Goal: Find specific page/section: Find specific page/section

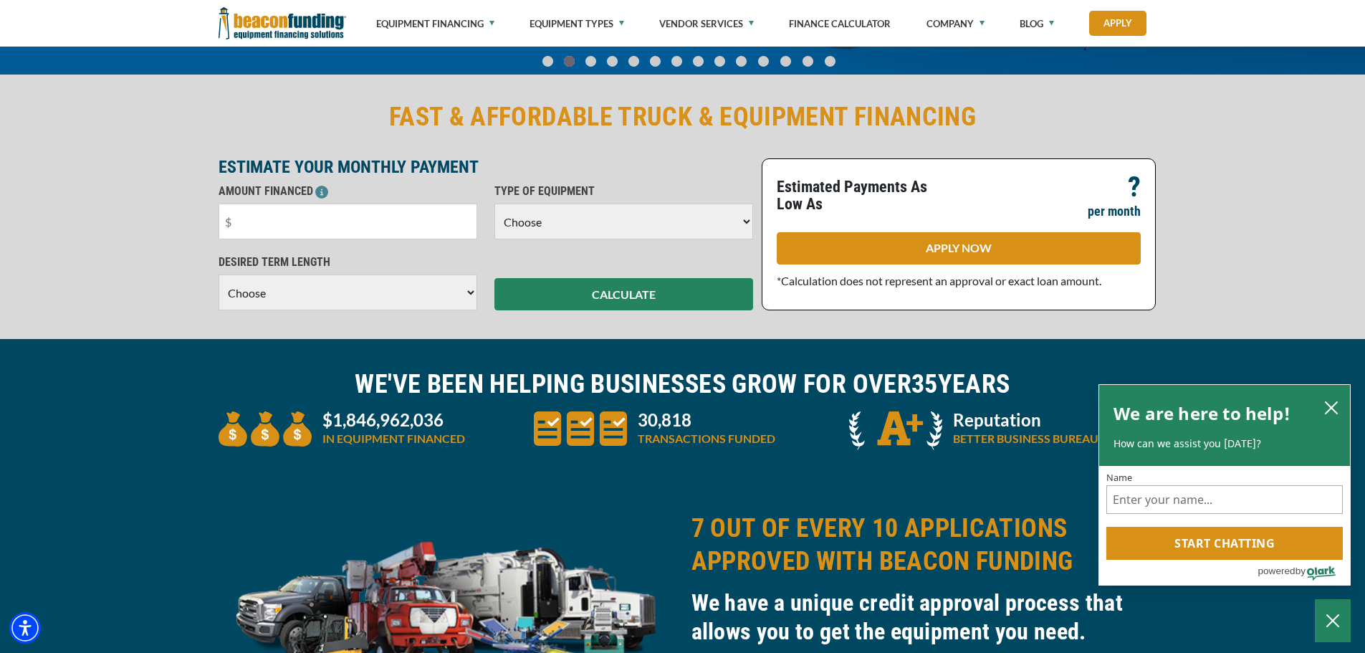
scroll to position [14, 0]
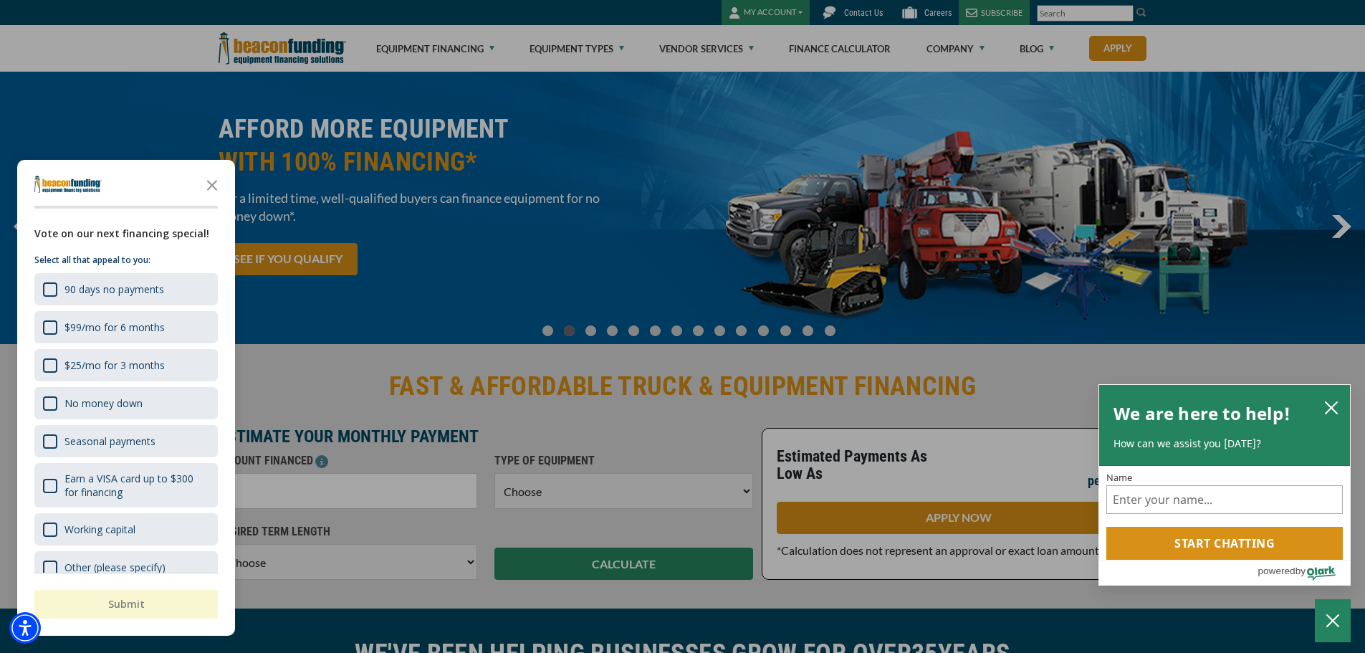
click at [923, 56] on div at bounding box center [682, 326] width 1365 height 653
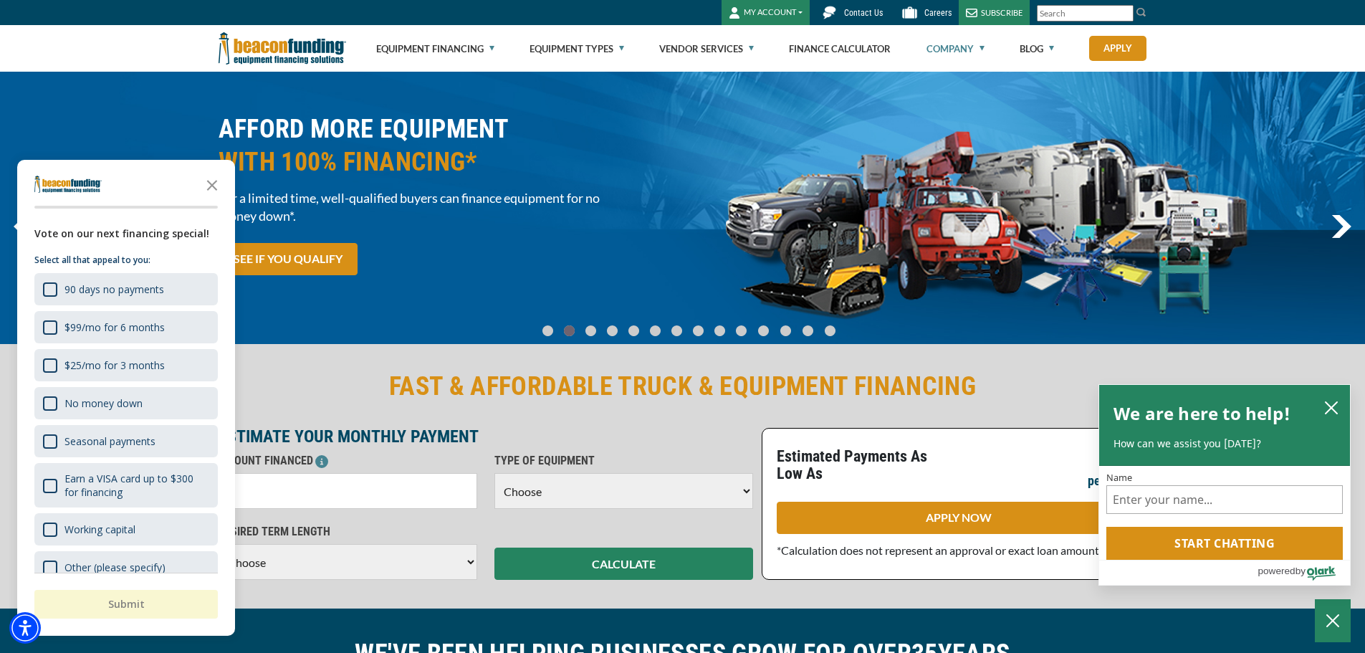
click at [949, 44] on link "Company" at bounding box center [955, 49] width 58 height 46
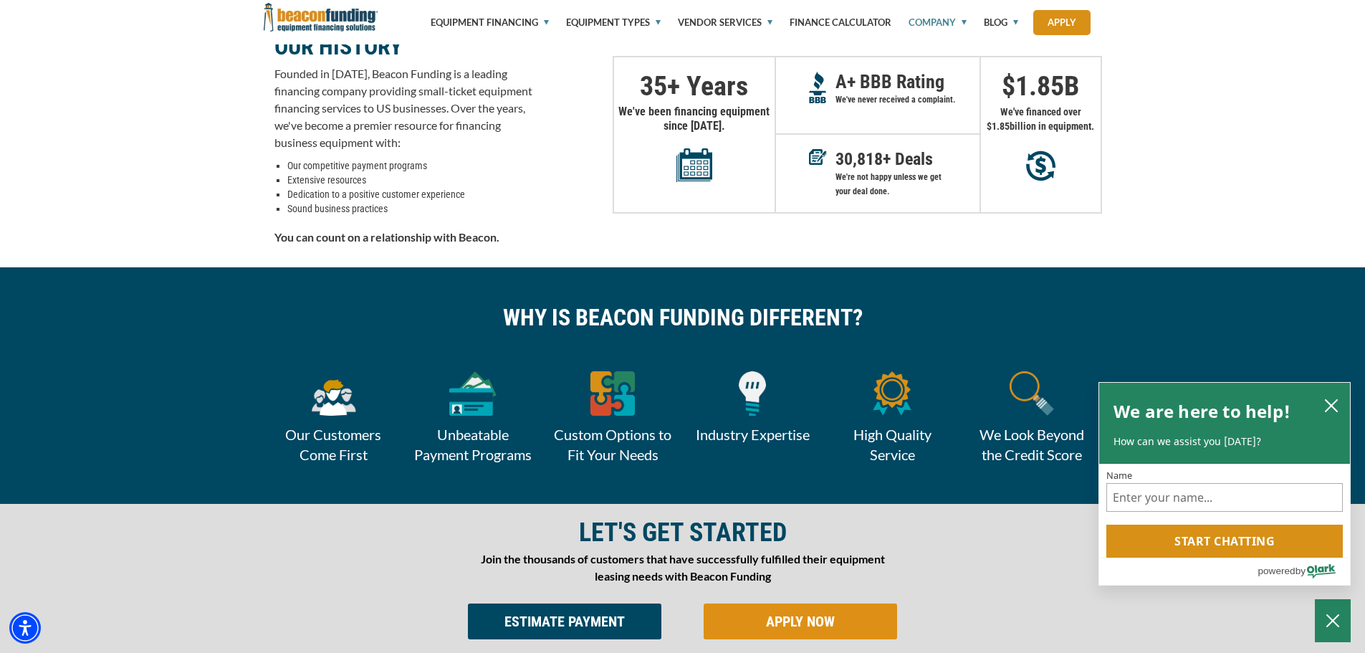
scroll to position [573, 0]
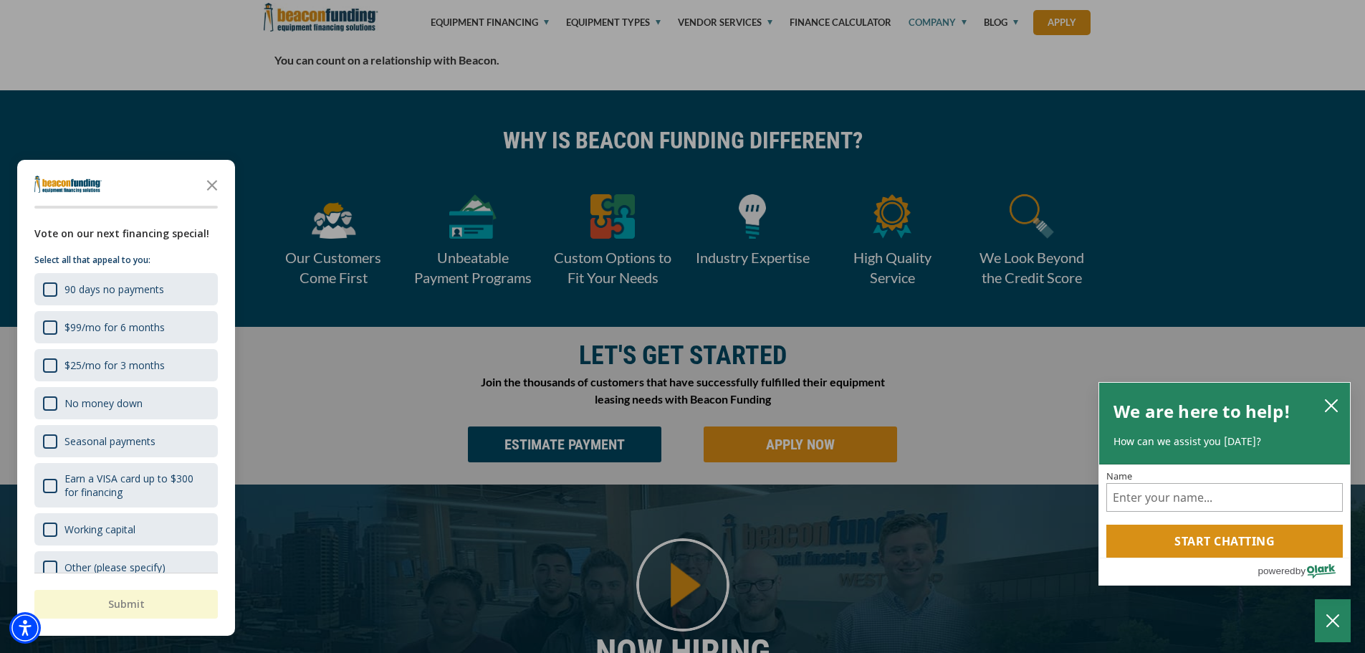
click at [335, 342] on div at bounding box center [682, 326] width 1365 height 653
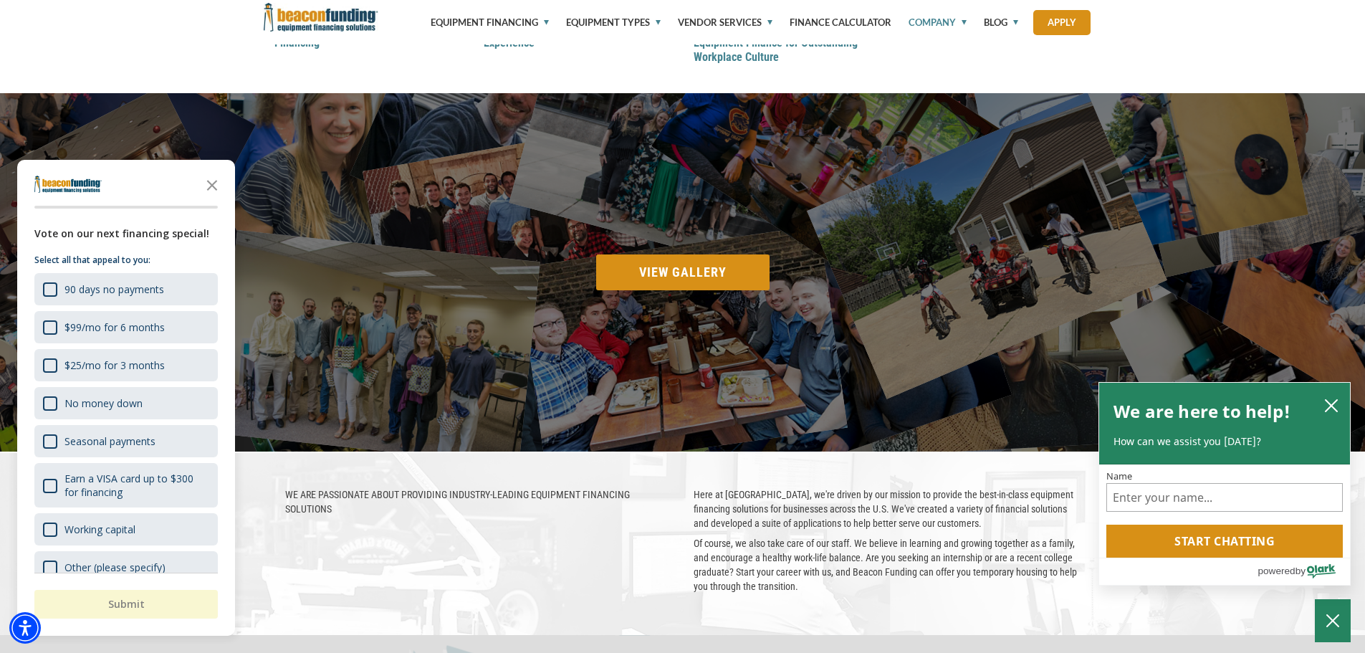
scroll to position [1388, 0]
